Goal: Check status: Check status

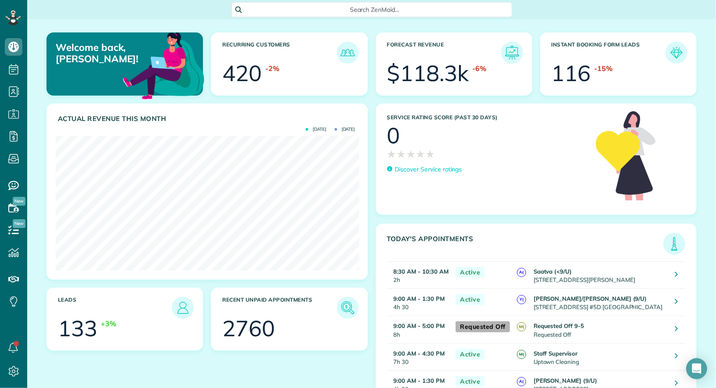
scroll to position [134, 303]
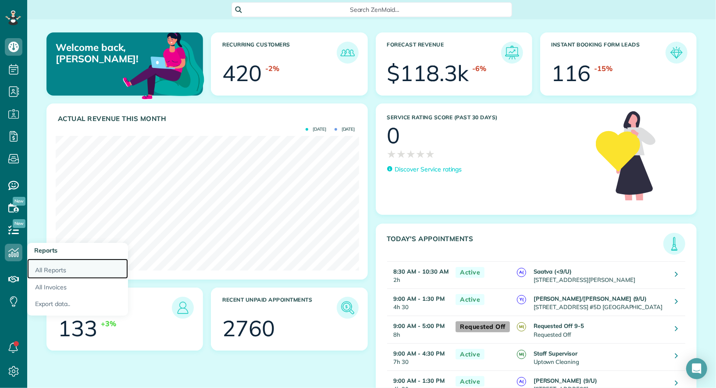
click at [51, 268] on link "All Reports" at bounding box center [77, 269] width 101 height 20
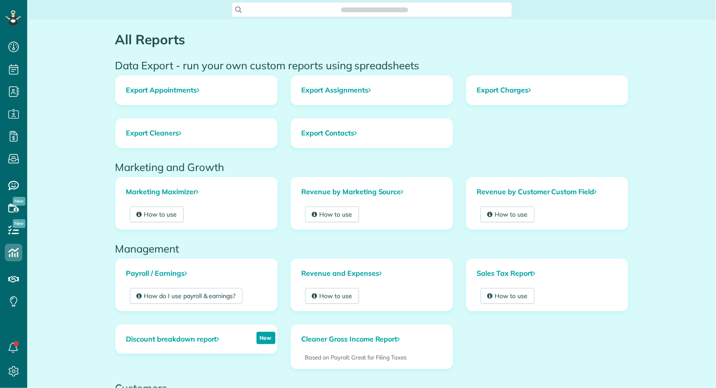
scroll to position [4, 4]
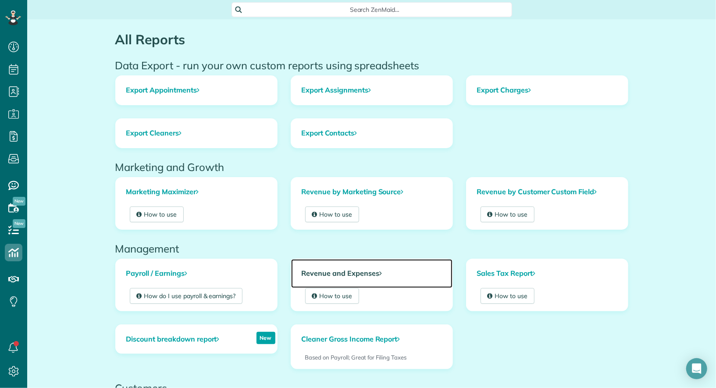
click at [361, 273] on link "Revenue and Expenses" at bounding box center [371, 273] width 161 height 29
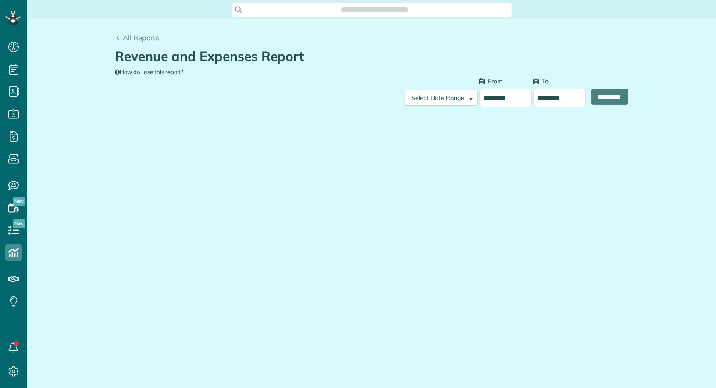
scroll to position [4, 4]
type input "**********"
